Goal: Task Accomplishment & Management: Use online tool/utility

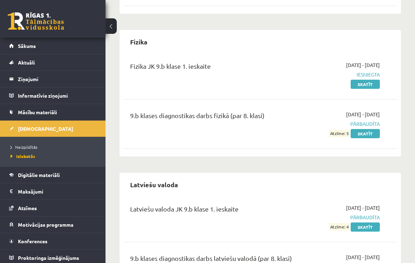
scroll to position [369, 0]
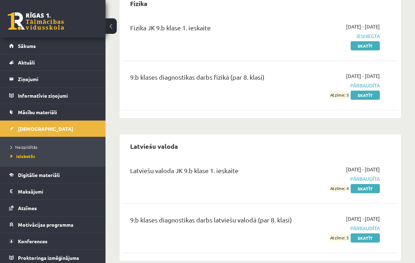
click at [65, 178] on link "Digitālie materiāli" at bounding box center [53, 174] width 88 height 16
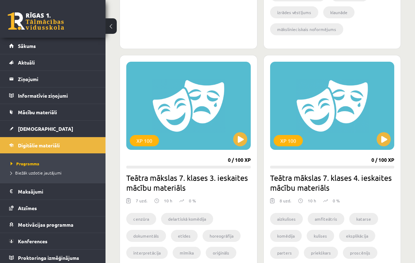
click at [56, 113] on span "Mācību materiāli" at bounding box center [37, 112] width 39 height 6
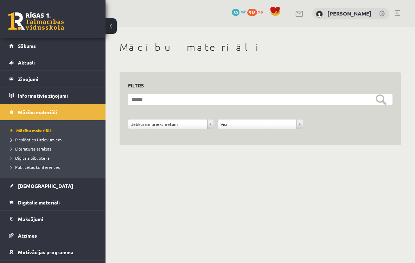
click at [84, 93] on legend "Informatīvie ziņojumi 0" at bounding box center [57, 95] width 79 height 16
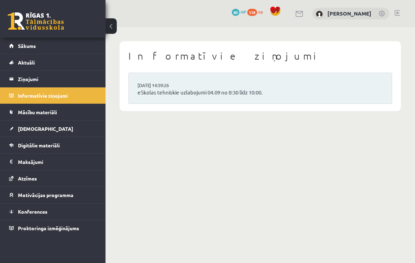
click at [66, 215] on link "Konferences" at bounding box center [53, 211] width 88 height 16
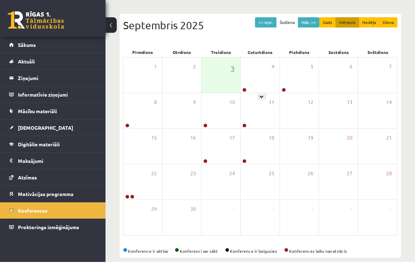
scroll to position [63, 0]
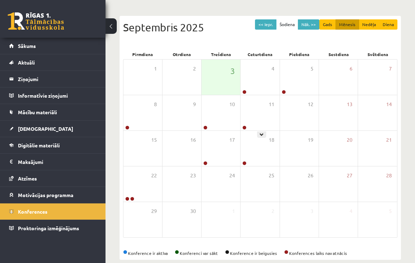
click at [256, 100] on div "11" at bounding box center [260, 112] width 39 height 35
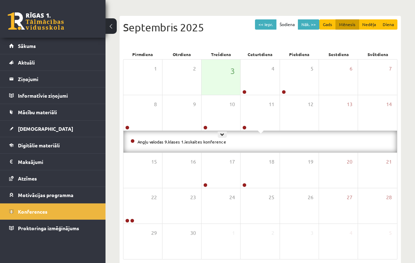
click at [226, 134] on div at bounding box center [222, 134] width 9 height 6
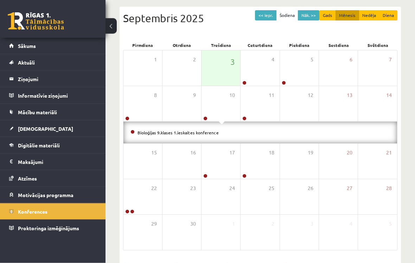
scroll to position [72, 0]
click at [51, 51] on link "Sākums" at bounding box center [53, 46] width 88 height 16
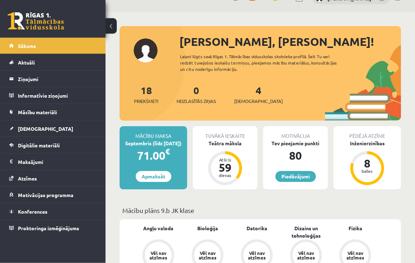
scroll to position [15, 0]
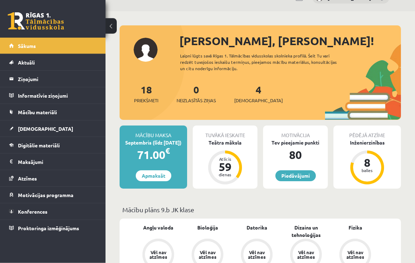
click at [306, 178] on link "Piedāvājumi" at bounding box center [296, 175] width 40 height 11
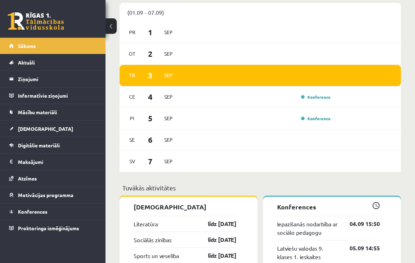
scroll to position [526, 0]
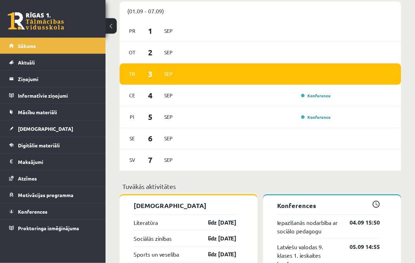
click at [367, 105] on div "[DATE] Konference" at bounding box center [261, 95] width 282 height 21
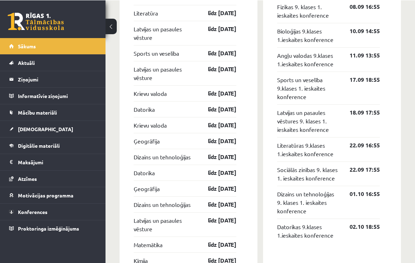
scroll to position [799, 0]
click at [72, 192] on span "Motivācijas programma" at bounding box center [46, 194] width 56 height 6
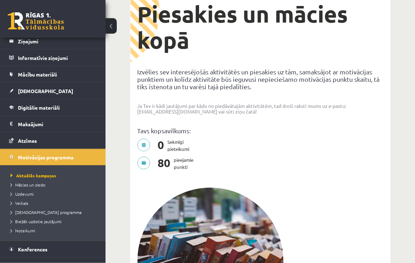
scroll to position [69, 0]
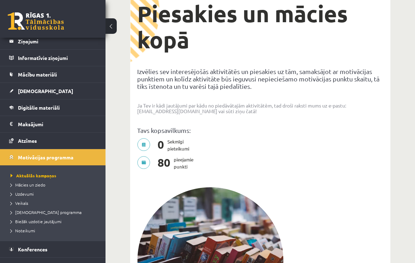
click at [74, 262] on span "Proktoringa izmēģinājums" at bounding box center [48, 265] width 61 height 6
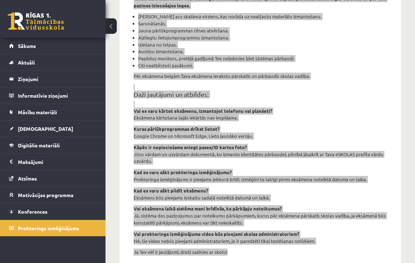
scroll to position [245, 0]
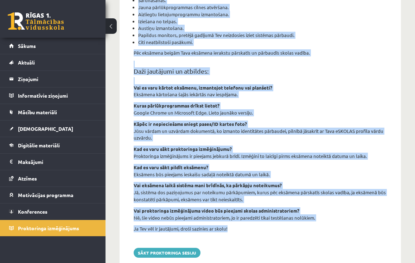
click at [190, 247] on button "Sākt proktoringa sesiju" at bounding box center [167, 252] width 67 height 10
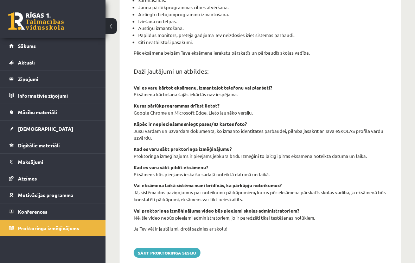
scroll to position [256, 0]
